Goal: Communication & Community: Answer question/provide support

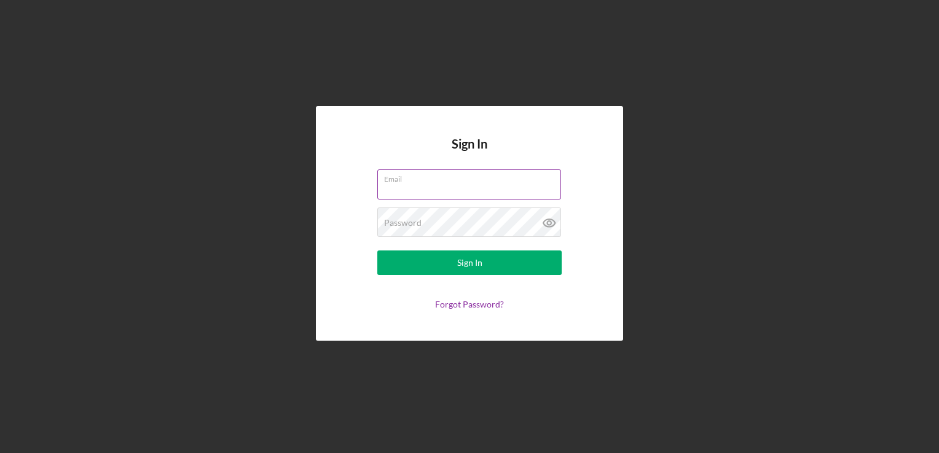
click at [456, 185] on input "Email" at bounding box center [469, 184] width 184 height 29
type input "[EMAIL_ADDRESS][DOMAIN_NAME]"
click at [377, 251] on button "Sign In" at bounding box center [469, 263] width 184 height 25
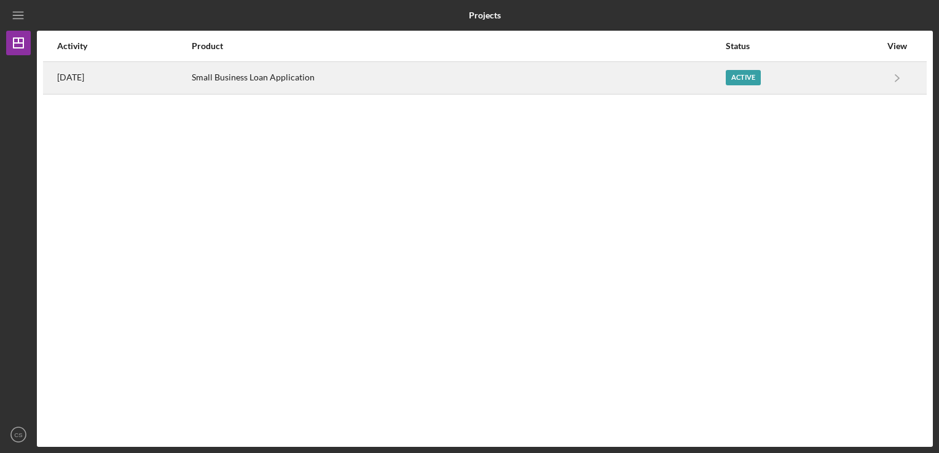
click at [838, 90] on div "Active" at bounding box center [803, 78] width 155 height 31
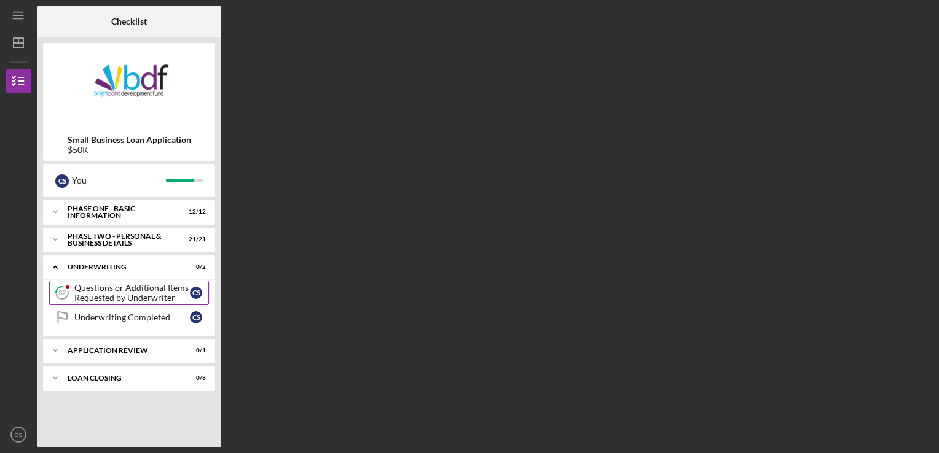
click at [122, 296] on div "Questions or Additional Items Requested by Underwriter" at bounding box center [132, 293] width 116 height 20
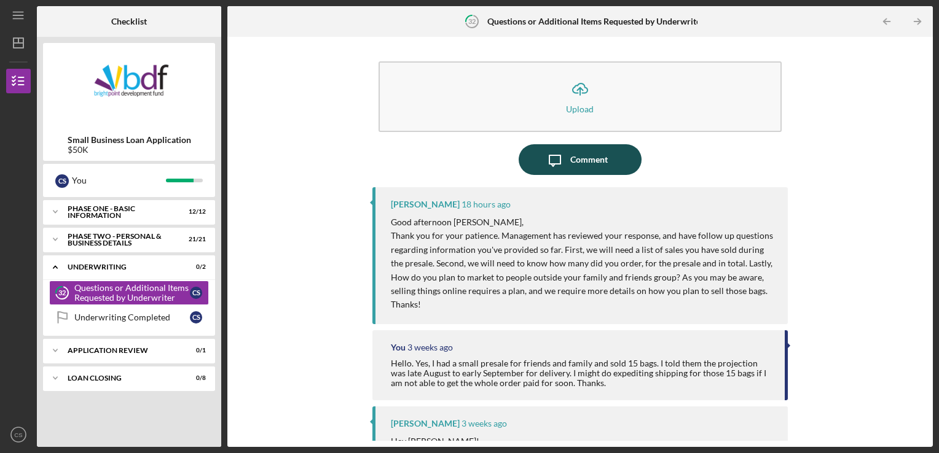
click at [563, 162] on icon "Icon/Message" at bounding box center [555, 159] width 31 height 31
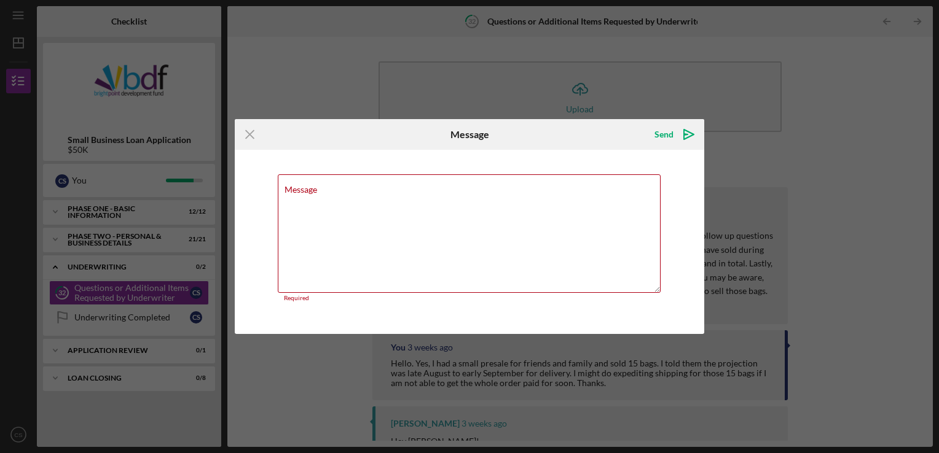
click at [809, 269] on div "Icon/Menu Close Message Send Icon/icon-invite-send Message Required Cancel Send…" at bounding box center [469, 226] width 939 height 453
click at [252, 136] on icon "Icon/Menu Close" at bounding box center [250, 134] width 31 height 31
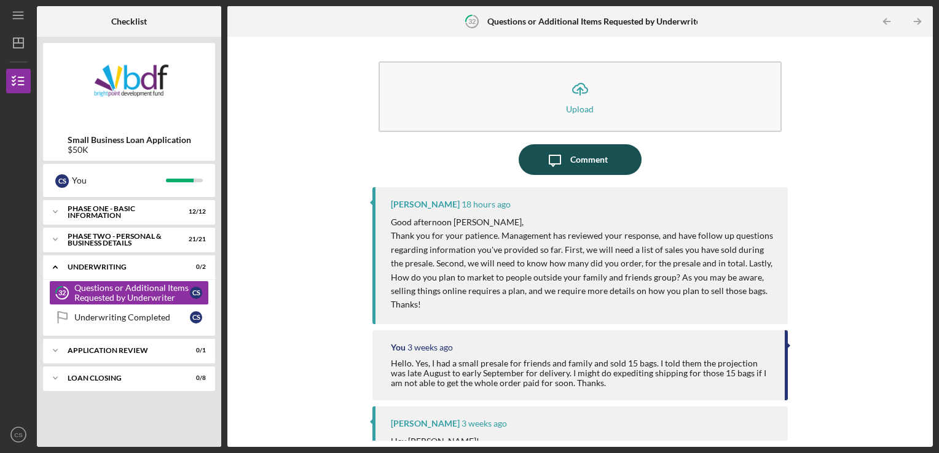
click at [562, 170] on icon "Icon/Message" at bounding box center [555, 159] width 31 height 31
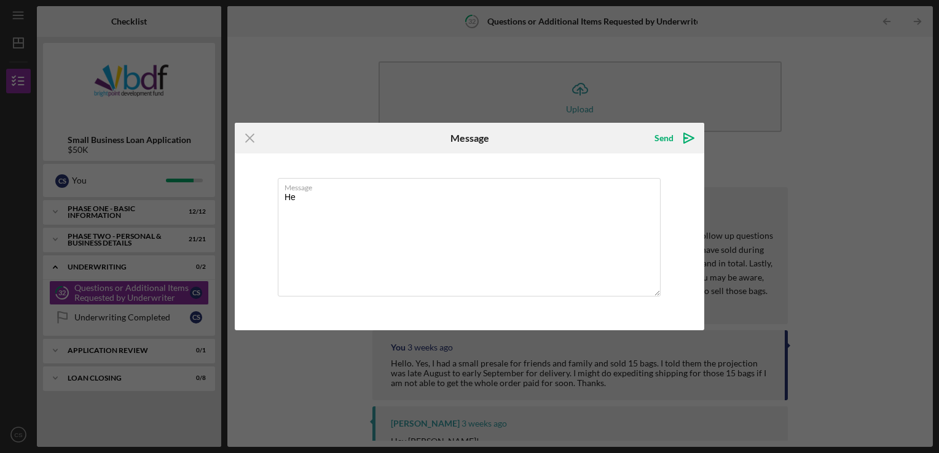
type textarea "H"
type textarea "I ordered a total of 500 bags."
click at [256, 135] on icon "Icon/Menu Close" at bounding box center [250, 138] width 31 height 31
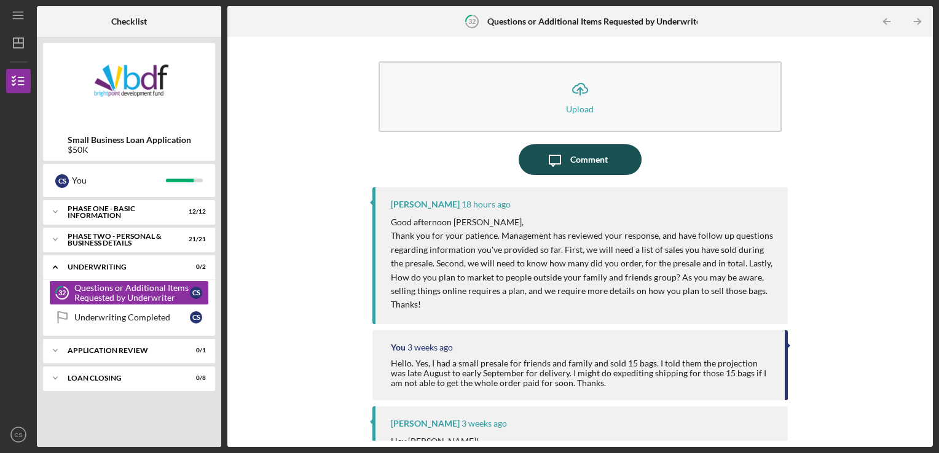
click at [556, 146] on icon "Icon/Message" at bounding box center [555, 159] width 31 height 31
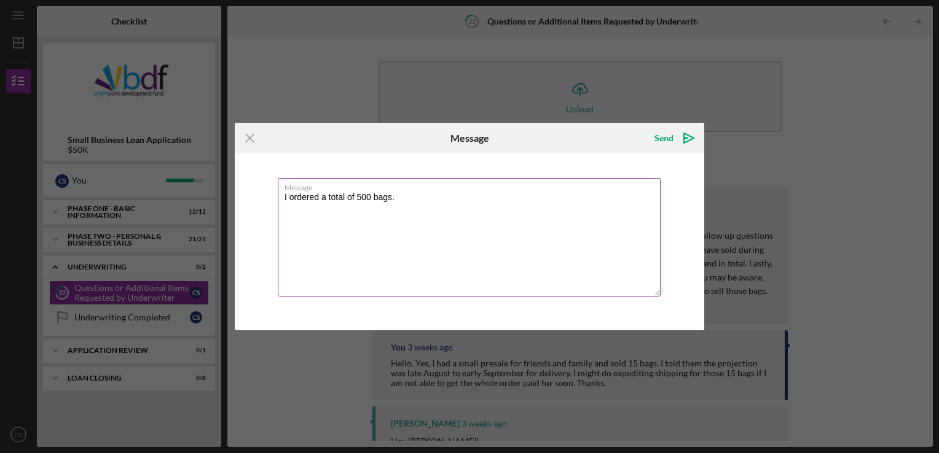
click at [455, 197] on textarea "I ordered a total of 500 bags." at bounding box center [469, 237] width 383 height 119
click at [608, 200] on textarea "I ordered a total of 500 bags. I sold 15 of those bags at $89.99 to friends and…" at bounding box center [469, 237] width 383 height 119
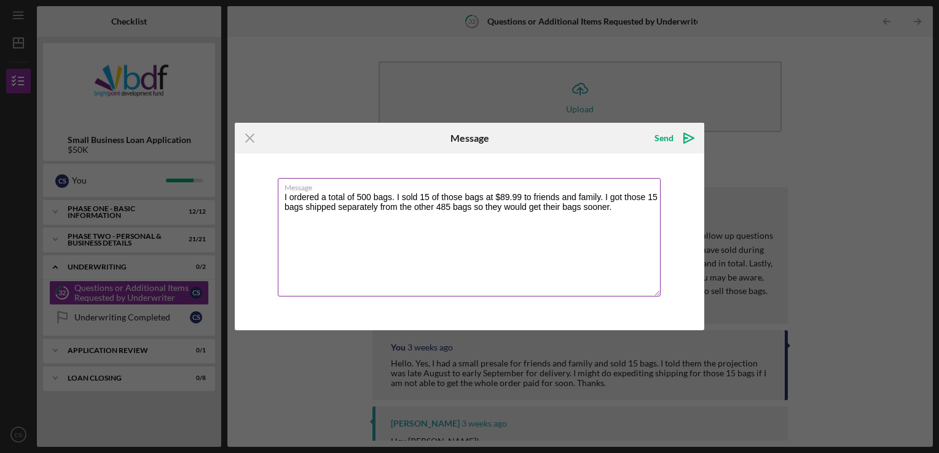
click at [607, 205] on textarea "I ordered a total of 500 bags. I sold 15 of those bags at $89.99 to friends and…" at bounding box center [469, 237] width 383 height 119
drag, startPoint x: 288, startPoint y: 213, endPoint x: 292, endPoint y: 224, distance: 11.9
click at [292, 224] on textarea "I ordered a total of 500 bags. I sold 15 of those bags at $89.99 to friends and…" at bounding box center [469, 237] width 383 height 119
click at [421, 249] on textarea "I ordered a total of 500 bags. I sold 15 of those bags at $89.99 to friends and…" at bounding box center [469, 237] width 383 height 119
click at [425, 259] on textarea "I ordered a total of 500 bags. I sold 15 of those bags at $89.99 to friends and…" at bounding box center [469, 237] width 383 height 119
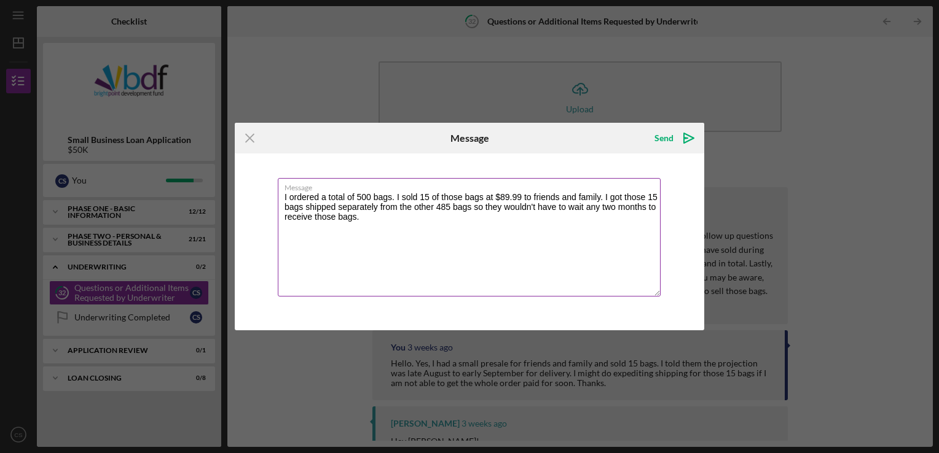
click at [324, 243] on textarea "I ordered a total of 500 bags. I sold 15 of those bags at $89.99 to friends and…" at bounding box center [469, 237] width 383 height 119
click at [600, 211] on textarea "I ordered a total of 500 bags. I sold 15 of those bags at $89.99 to friends and…" at bounding box center [469, 237] width 383 height 119
click at [317, 233] on textarea "I ordered a total of 500 bags. I sold 15 of those bags at $89.99 to friends and…" at bounding box center [469, 237] width 383 height 119
click at [288, 234] on textarea "I ordered a total of 500 bags. I sold 15 of those bags at $89.99 to friends and…" at bounding box center [469, 237] width 383 height 119
click at [279, 225] on textarea "I ordered a total of 500 bags. I sold 15 of those bags at $89.99 to friends and…" at bounding box center [469, 237] width 383 height 119
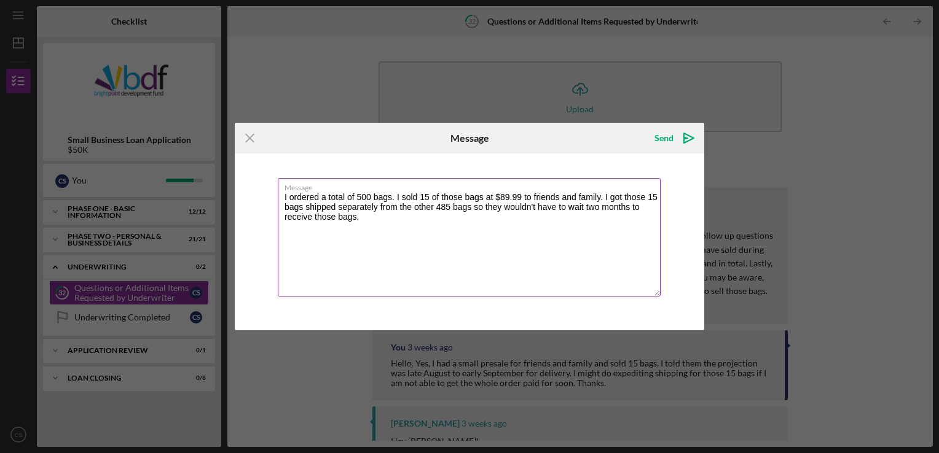
click at [368, 218] on textarea "I ordered a total of 500 bags. I sold 15 of those bags at $89.99 to friends and…" at bounding box center [469, 237] width 383 height 119
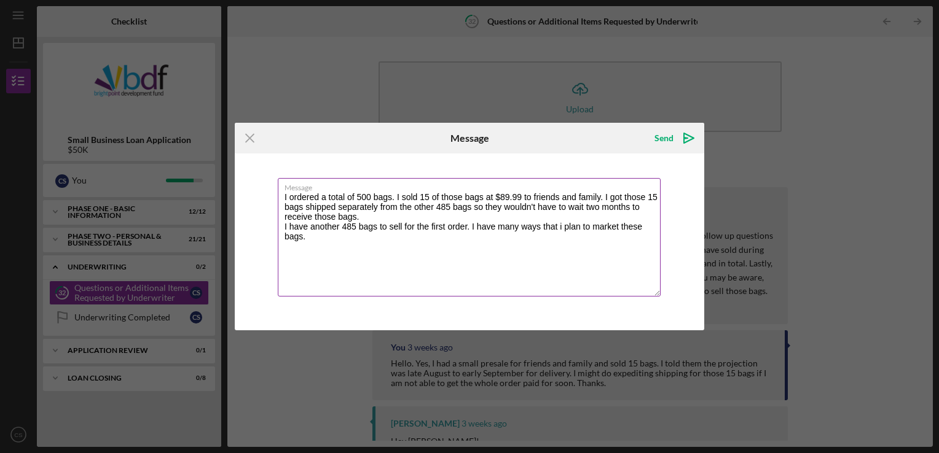
click at [563, 229] on textarea "I ordered a total of 500 bags. I sold 15 of those bags at $89.99 to friends and…" at bounding box center [469, 237] width 383 height 119
click at [286, 249] on textarea "I ordered a total of 500 bags. I sold 15 of those bags at $89.99 to friends and…" at bounding box center [469, 237] width 383 height 119
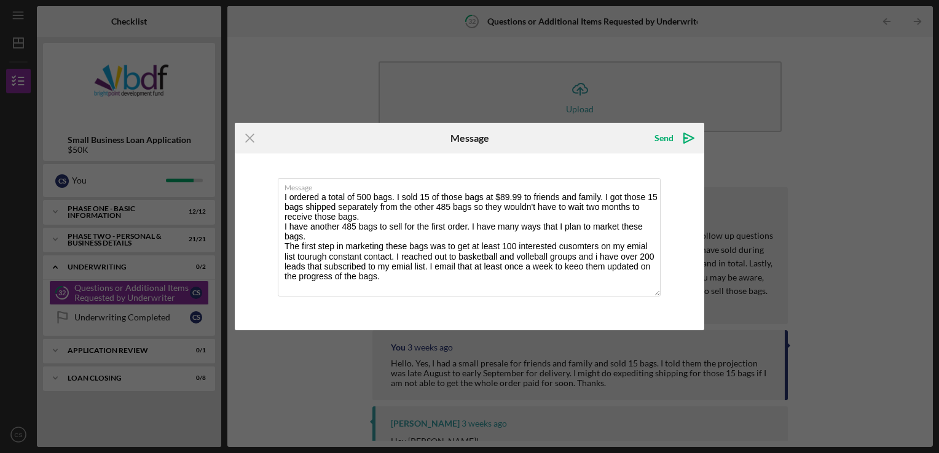
drag, startPoint x: 381, startPoint y: 277, endPoint x: 264, endPoint y: 183, distance: 149.5
click at [264, 183] on div "Message I ordered a total of 500 bags. I sold 15 of those bags at $89.99 to fri…" at bounding box center [469, 242] width 469 height 177
type textarea "I ordered a total of 500 bags. I sold 15 of those bags at $89.99 to friends and…"
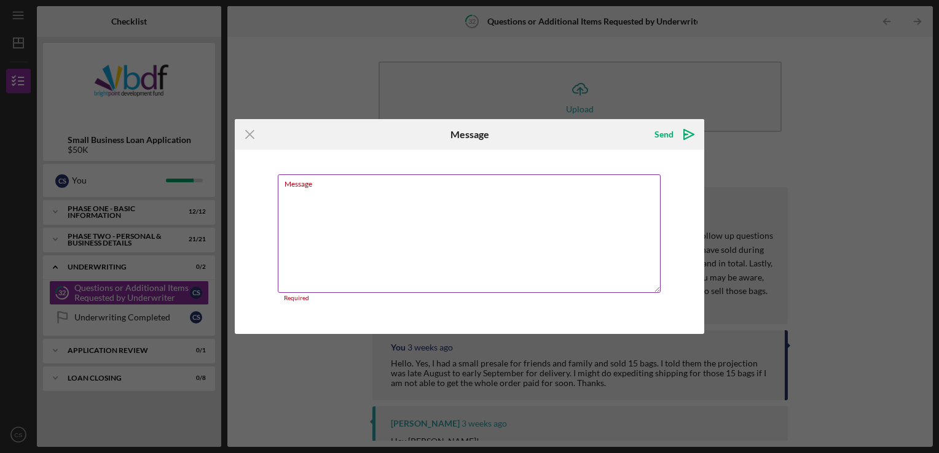
paste textarea "I ordered a total of five hundred bags. I sold fifteen of those bags for $89.99…"
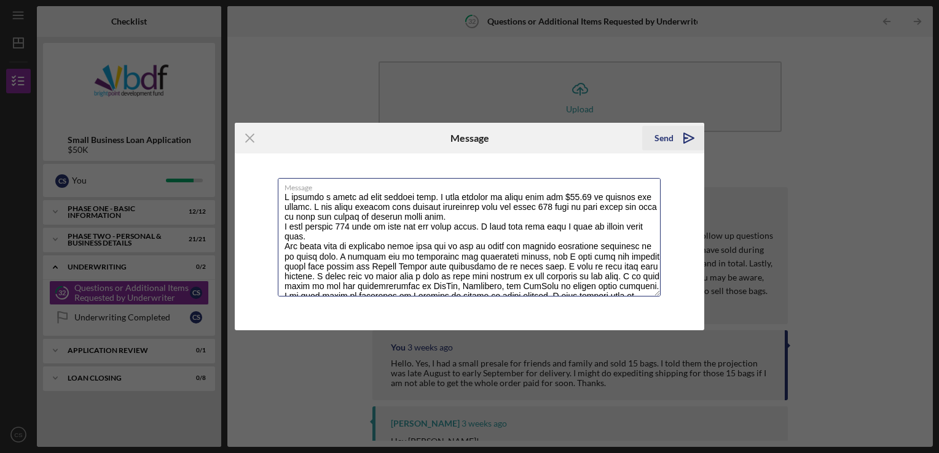
type textarea "I ordered a total of five hundred bags. I sold fifteen of those bags for $89.99…"
click at [669, 143] on div "Send" at bounding box center [663, 138] width 19 height 25
